Goal: Information Seeking & Learning: Learn about a topic

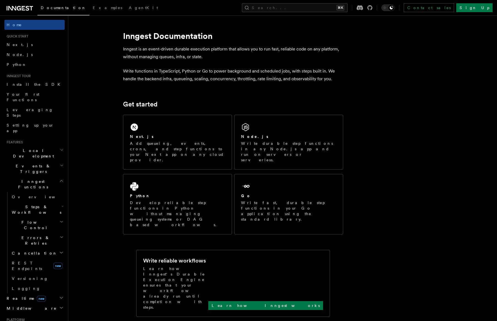
click at [37, 161] on h2 "Events & Triggers" at bounding box center [34, 168] width 60 height 15
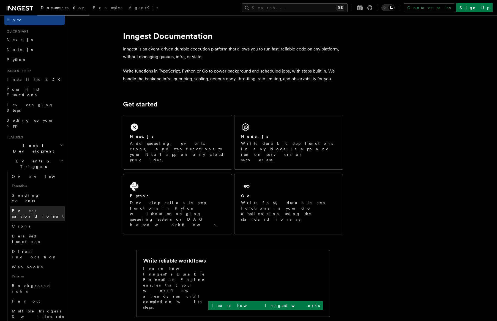
scroll to position [5, 0]
click at [33, 193] on span "Sending events" at bounding box center [26, 198] width 28 height 10
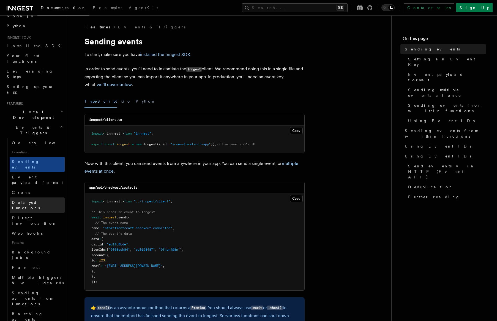
scroll to position [40, 0]
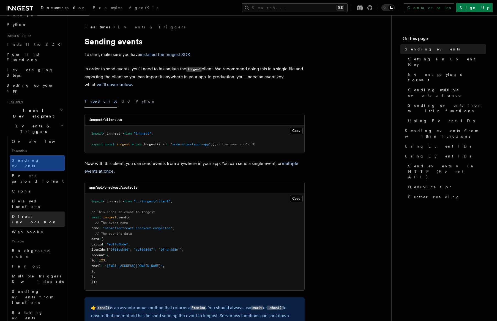
click at [35, 214] on span "Direct invocation" at bounding box center [34, 219] width 45 height 10
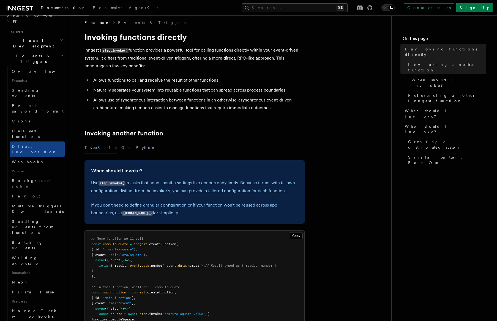
scroll to position [80, 0]
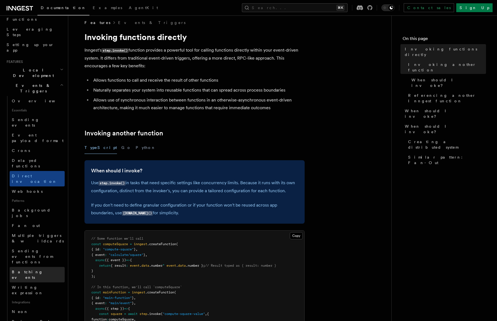
click at [36, 269] on span "Batching events" at bounding box center [38, 274] width 53 height 11
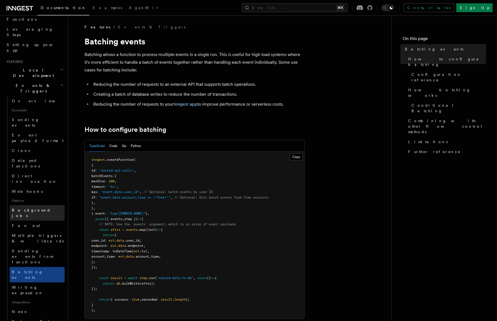
click at [35, 207] on span "Background jobs" at bounding box center [38, 212] width 53 height 11
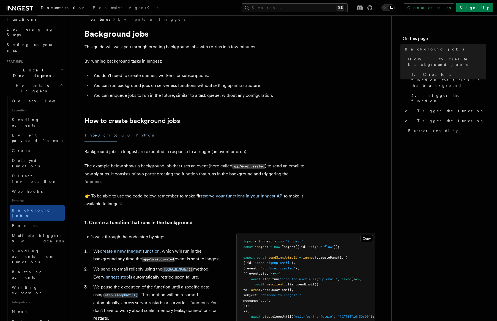
scroll to position [9, 0]
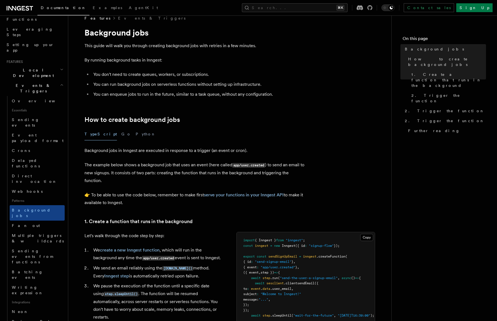
click at [48, 65] on h2 "Local Development" at bounding box center [34, 72] width 60 height 15
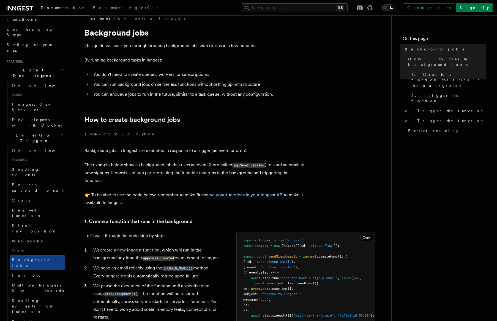
click at [48, 65] on h2 "Local Development" at bounding box center [34, 72] width 60 height 15
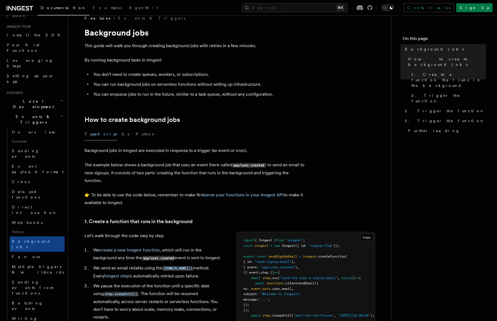
scroll to position [10, 0]
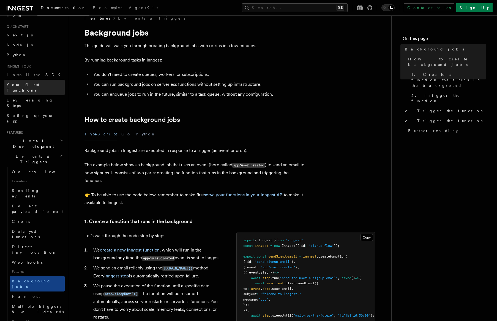
click at [25, 86] on span "Your first Functions" at bounding box center [23, 87] width 33 height 10
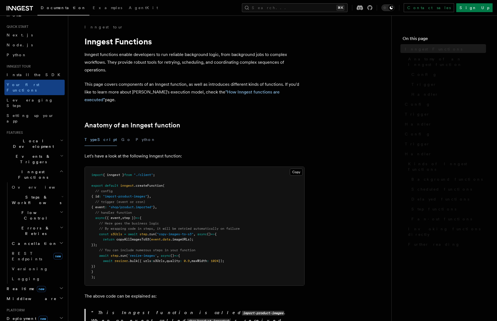
click at [24, 87] on span "Your first Functions" at bounding box center [36, 87] width 58 height 11
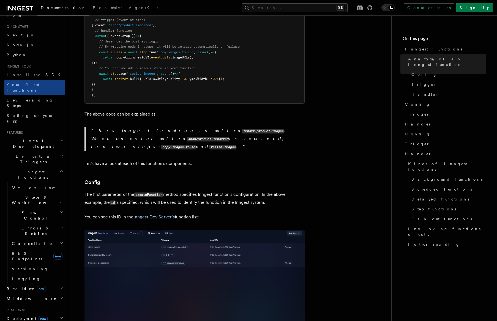
scroll to position [182, 0]
click at [418, 100] on link "Config" at bounding box center [444, 104] width 83 height 10
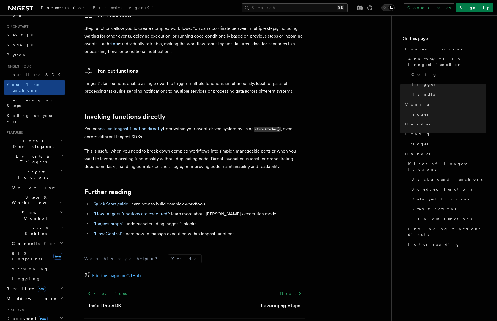
scroll to position [1027, 0]
